Goal: Task Accomplishment & Management: Use online tool/utility

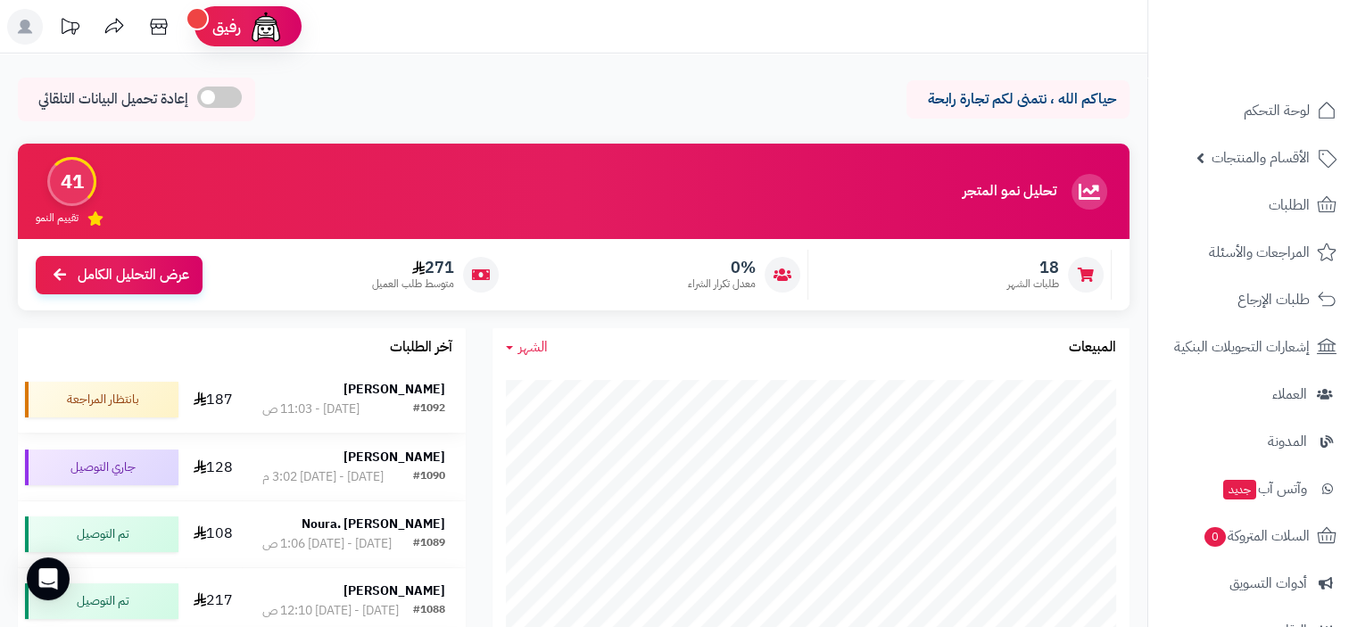
click at [410, 393] on strong "[PERSON_NAME]" at bounding box center [394, 389] width 102 height 19
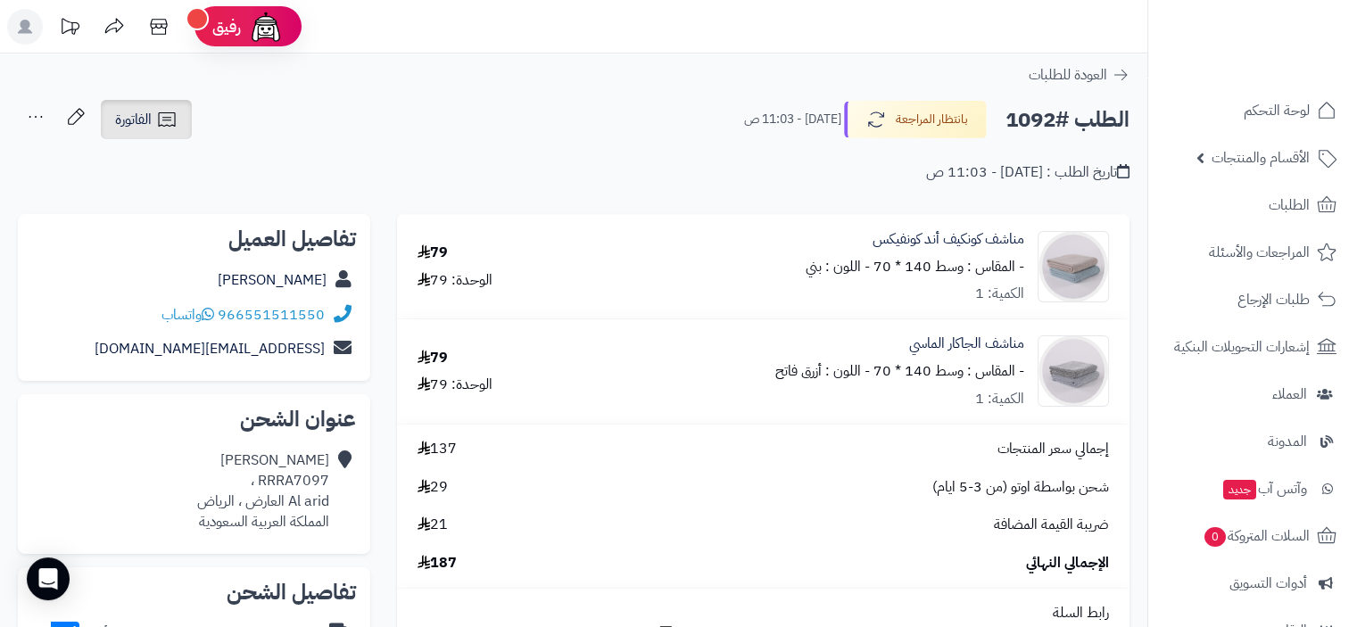
click at [178, 115] on link "الفاتورة" at bounding box center [146, 119] width 91 height 39
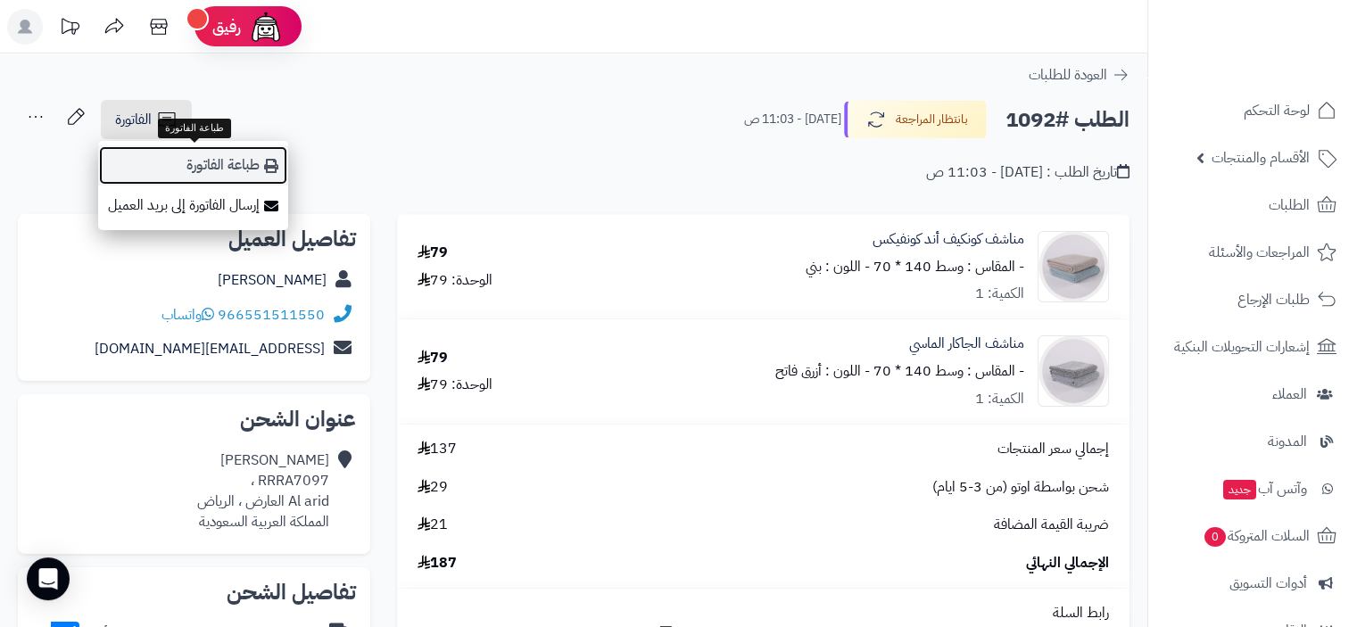
click at [232, 166] on link "طباعة الفاتورة" at bounding box center [193, 165] width 190 height 40
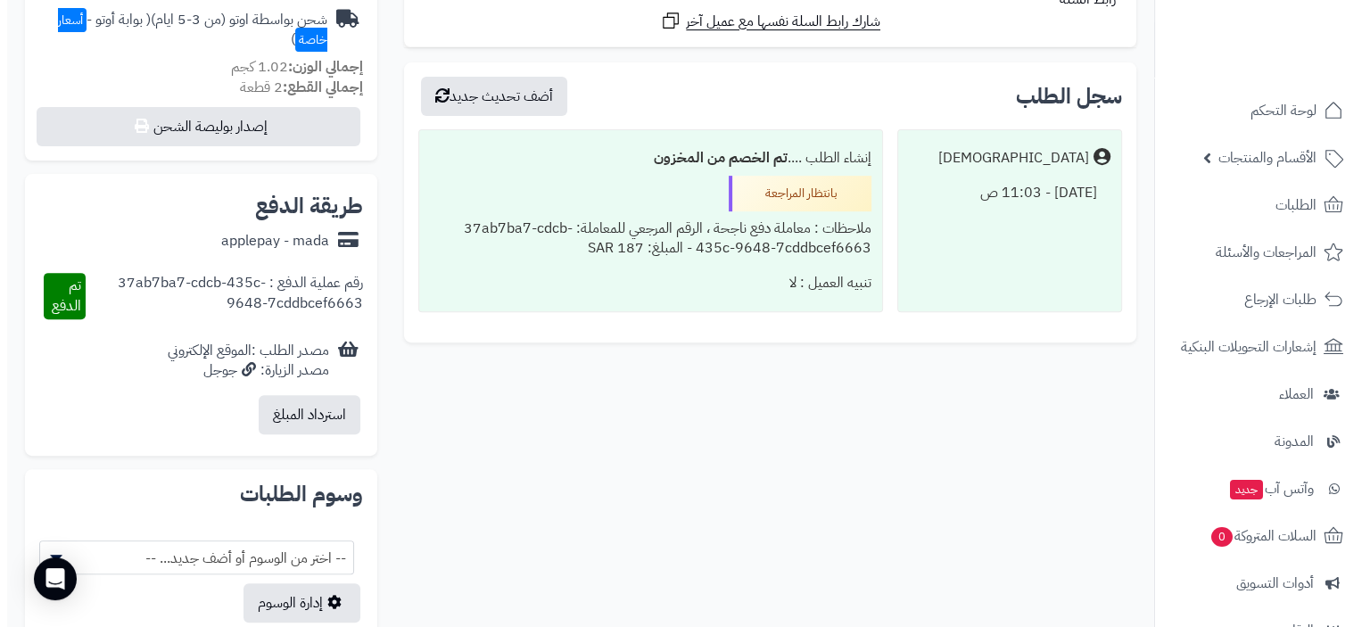
scroll to position [413, 0]
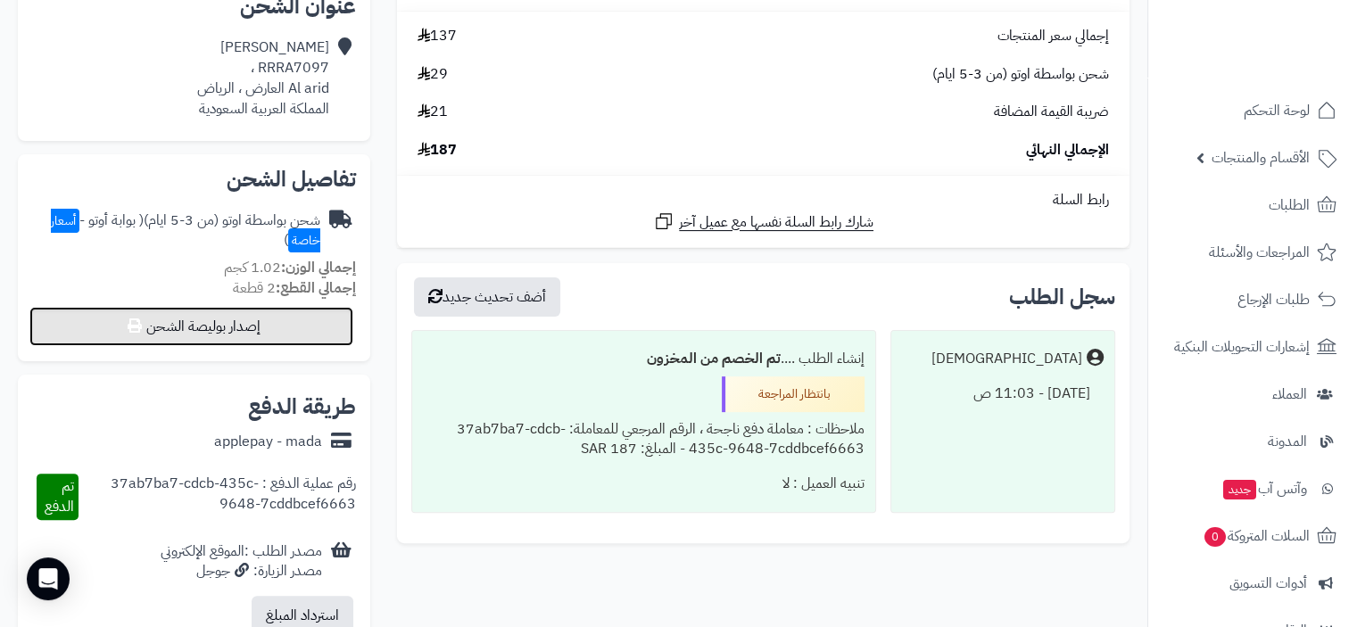
click at [282, 326] on button "إصدار بوليصة الشحن" at bounding box center [191, 326] width 324 height 39
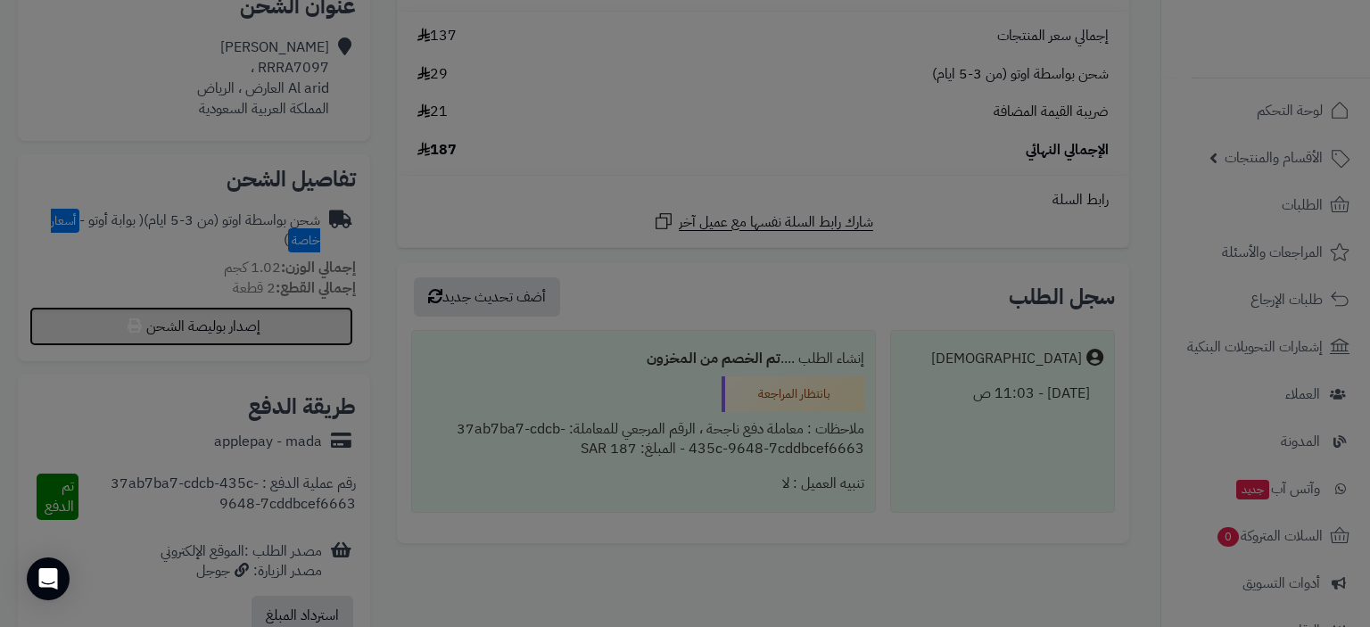
select select "***"
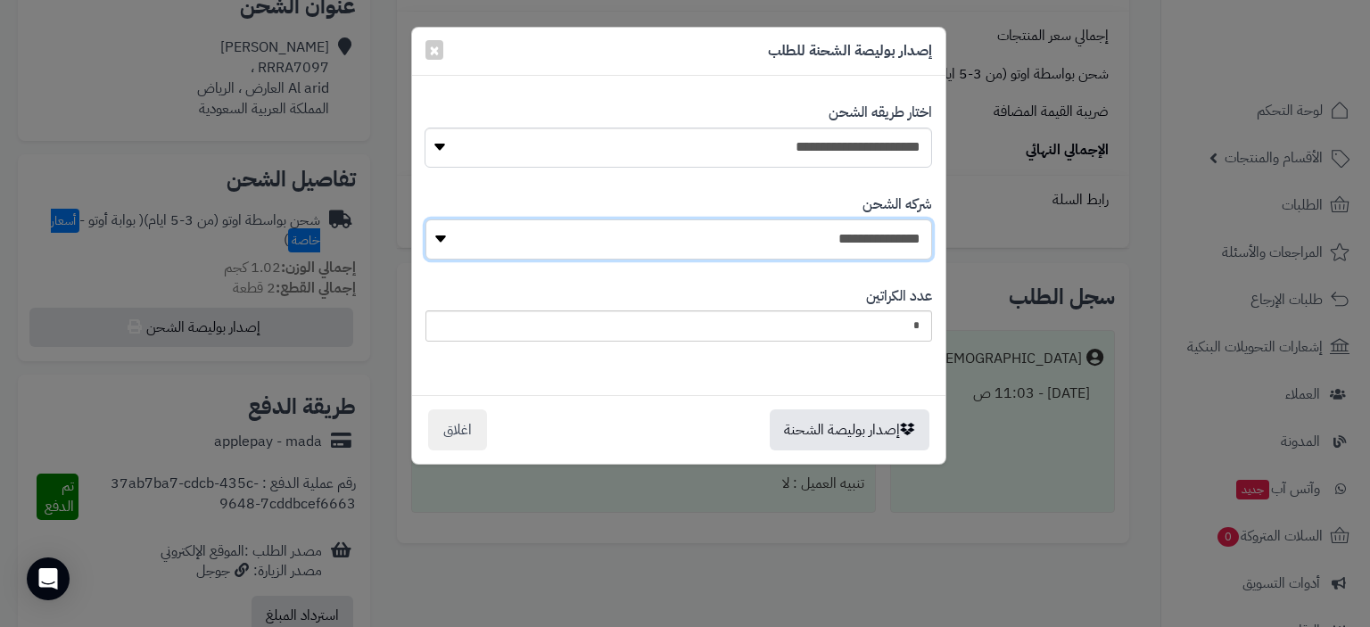
click at [857, 234] on select "**********" at bounding box center [679, 239] width 507 height 40
select select "****"
click at [431, 219] on select "**********" at bounding box center [679, 239] width 507 height 40
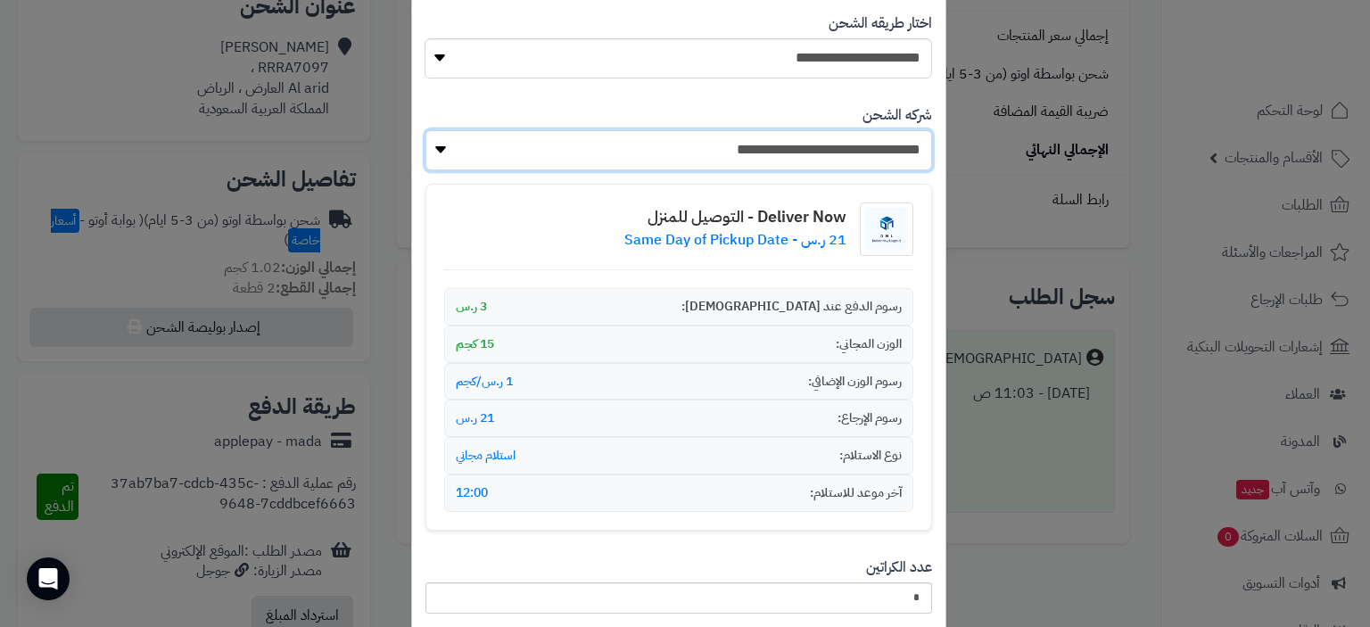
scroll to position [221, 0]
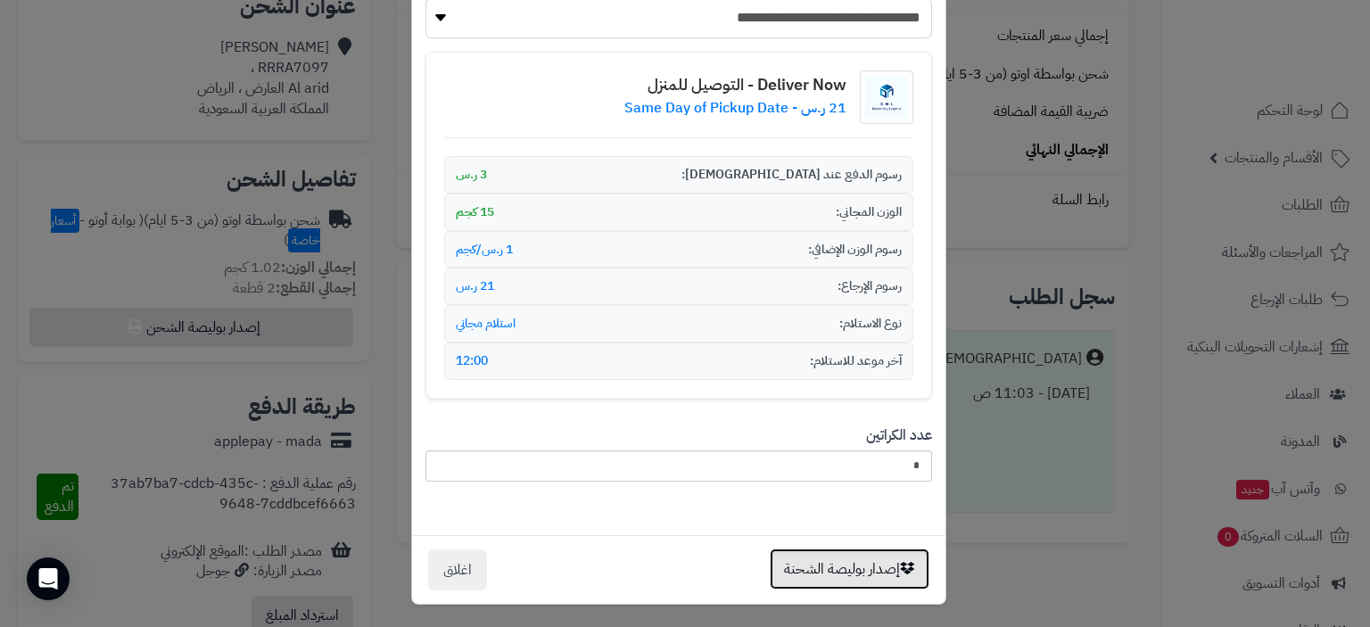
click at [881, 563] on button "إصدار بوليصة الشحنة" at bounding box center [850, 569] width 160 height 41
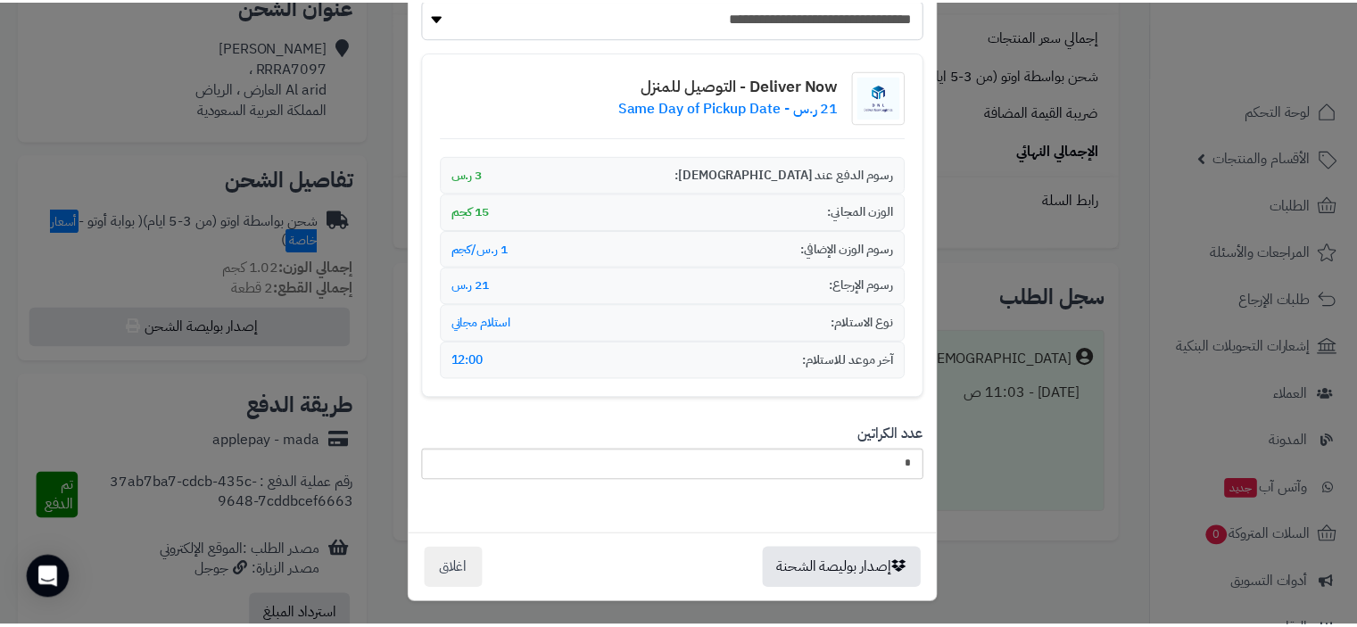
scroll to position [0, 0]
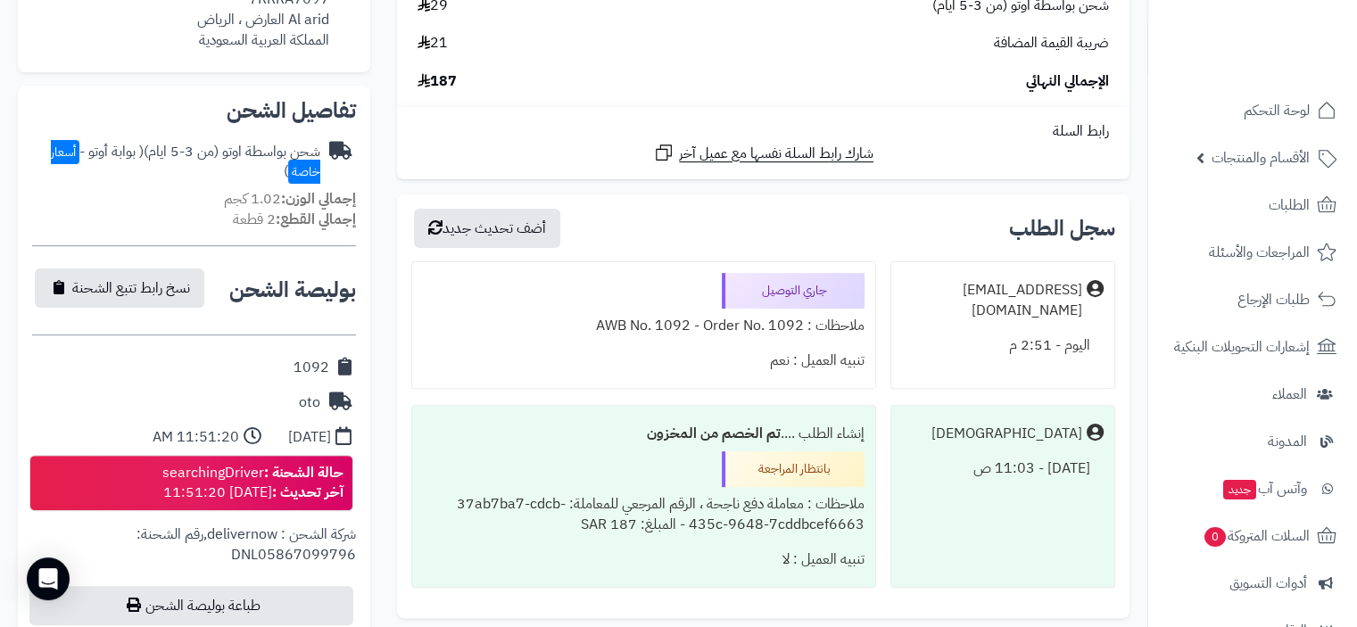
scroll to position [681, 0]
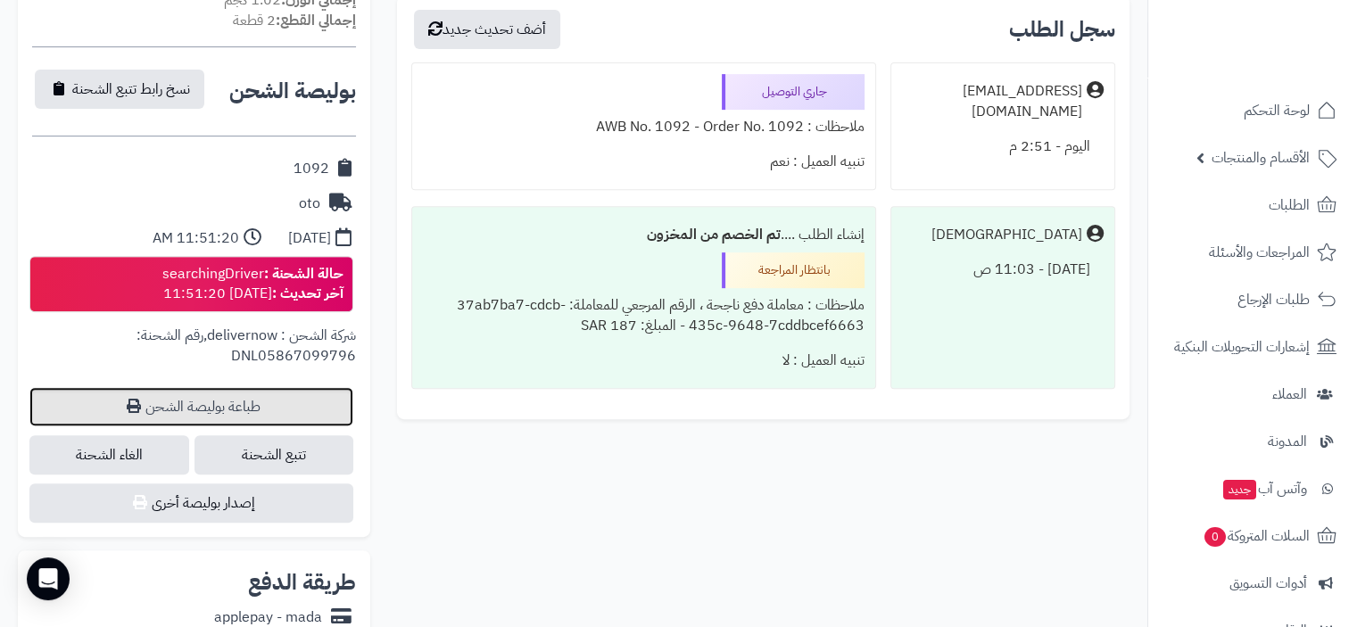
click at [240, 421] on link "طباعة بوليصة الشحن" at bounding box center [191, 406] width 324 height 39
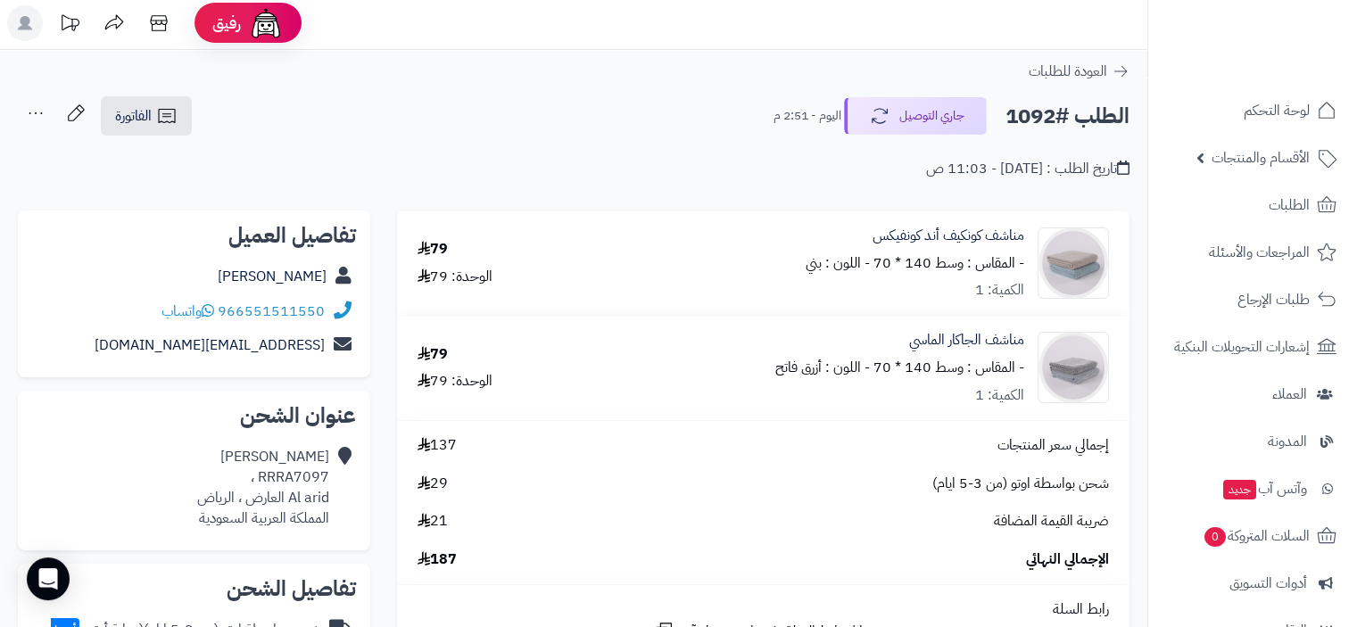
scroll to position [0, 0]
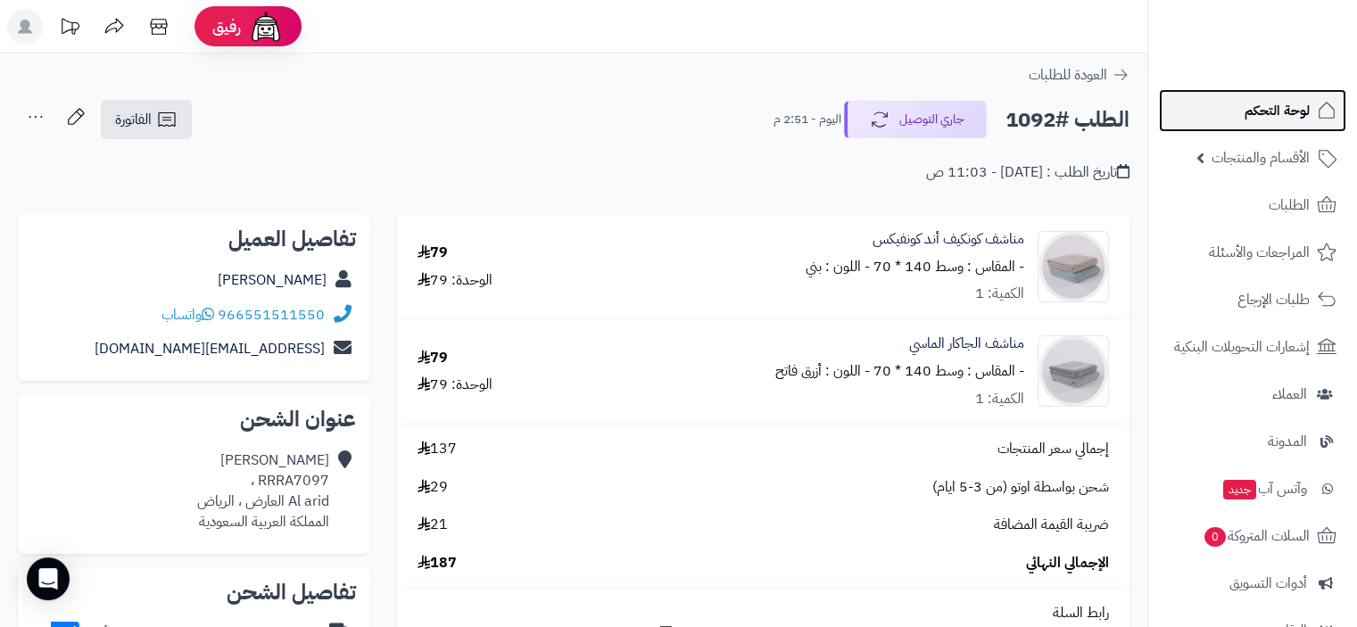
click at [1260, 119] on span "لوحة التحكم" at bounding box center [1277, 110] width 65 height 25
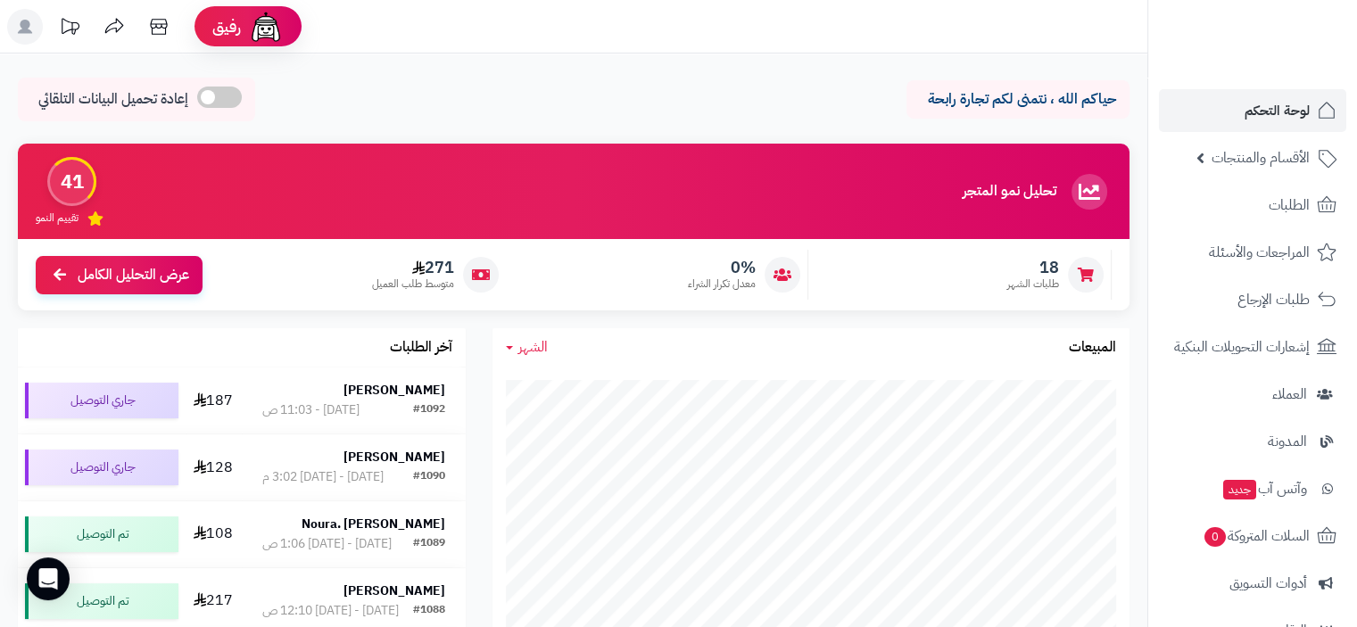
click at [1285, 213] on span "الطلبات" at bounding box center [1289, 205] width 41 height 25
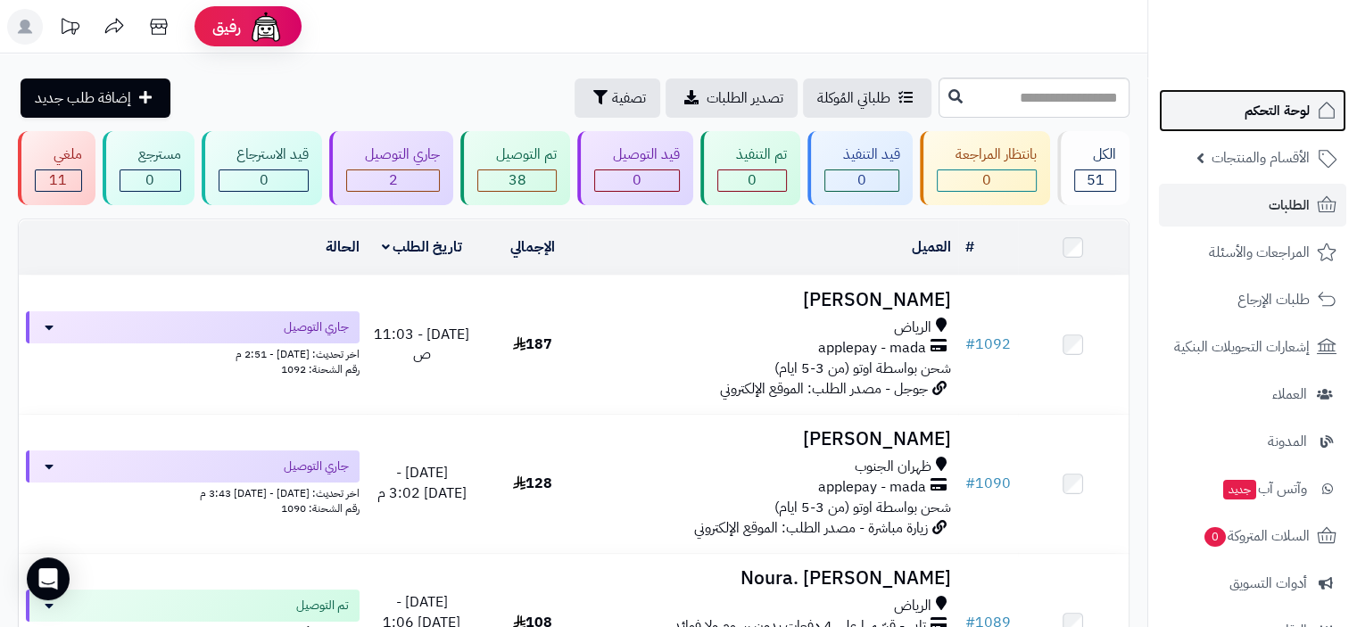
click at [1280, 113] on span "لوحة التحكم" at bounding box center [1277, 110] width 65 height 25
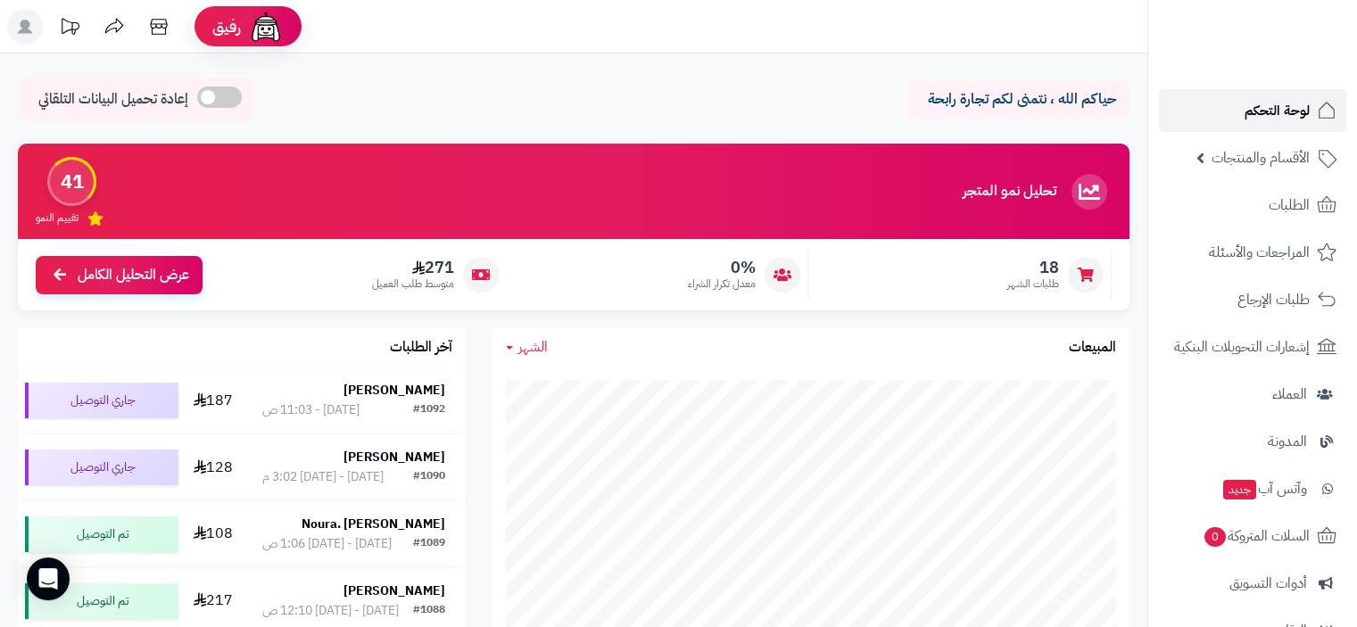
click at [1270, 113] on span "لوحة التحكم" at bounding box center [1277, 110] width 65 height 25
click at [1302, 103] on span "لوحة التحكم" at bounding box center [1277, 110] width 65 height 25
click at [1285, 107] on span "لوحة التحكم" at bounding box center [1277, 110] width 65 height 25
click at [1274, 112] on span "لوحة التحكم" at bounding box center [1277, 110] width 65 height 25
click at [1265, 112] on span "لوحة التحكم" at bounding box center [1277, 110] width 65 height 25
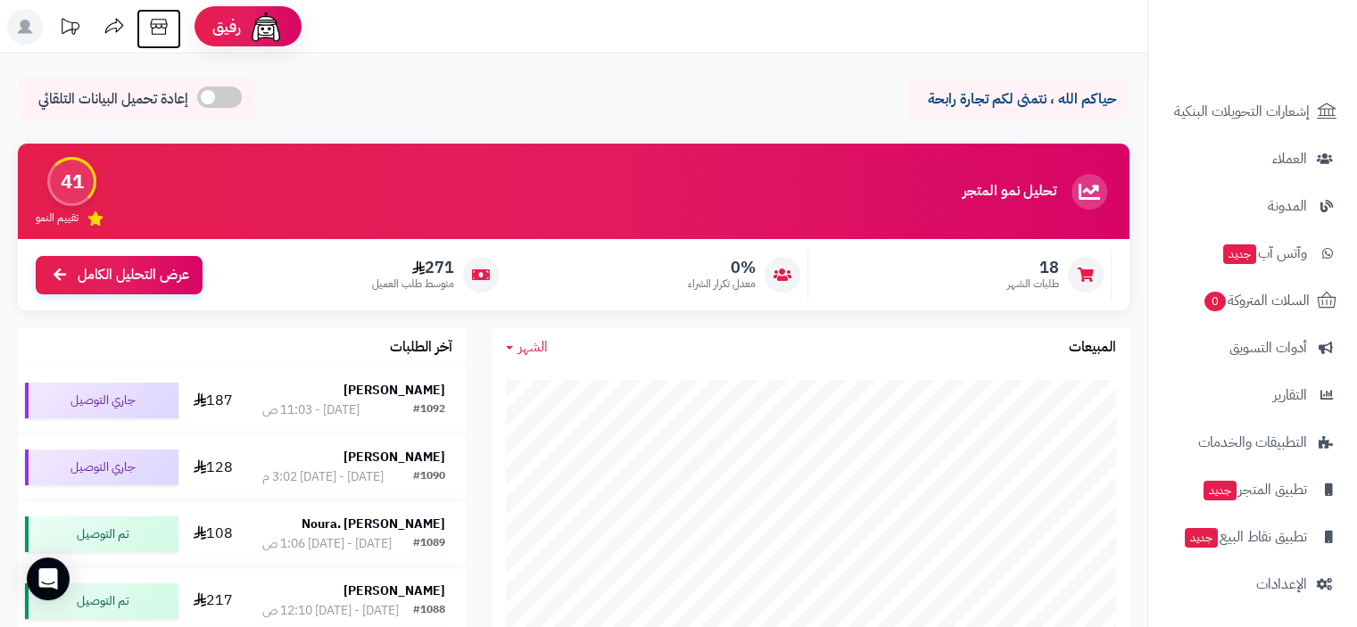
click at [156, 21] on icon at bounding box center [159, 27] width 36 height 36
